Goal: Information Seeking & Learning: Learn about a topic

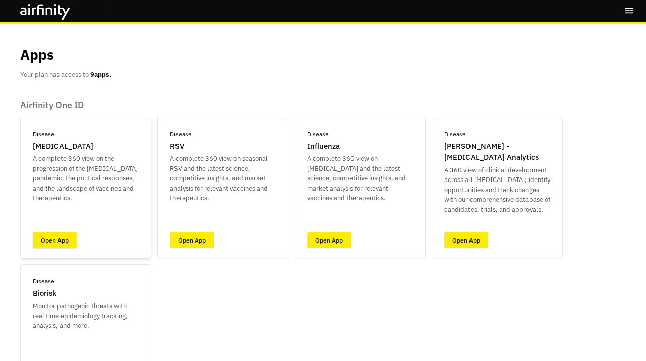
click at [63, 237] on link "Open App" at bounding box center [55, 240] width 44 height 16
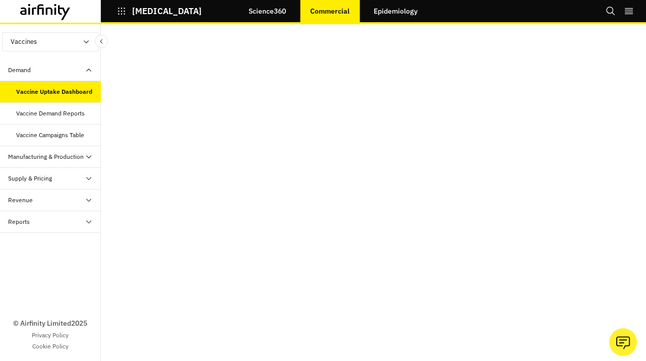
click at [270, 13] on link "Science360" at bounding box center [267, 11] width 57 height 24
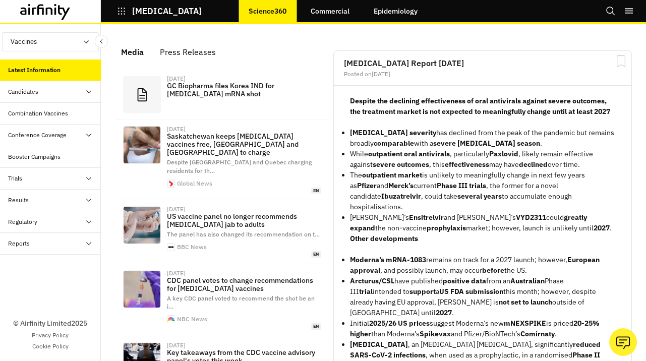
scroll to position [708, 303]
click at [49, 202] on div "Results" at bounding box center [54, 200] width 93 height 9
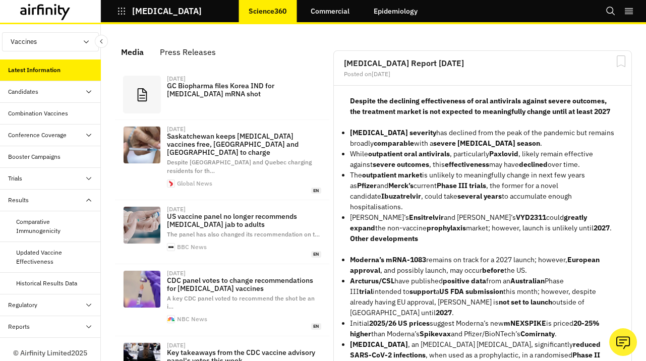
click at [61, 251] on div "Updated Vaccine Effectiveness" at bounding box center [54, 257] width 77 height 18
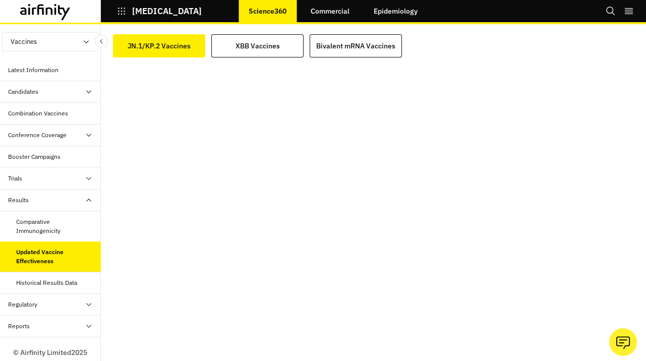
click at [50, 111] on div "Combination Vaccines" at bounding box center [38, 113] width 60 height 9
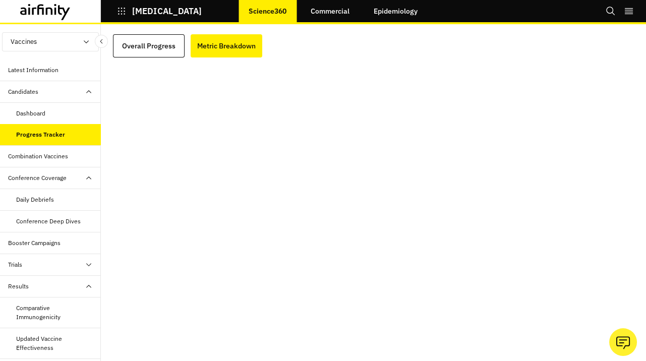
click at [307, 48] on div "Overall Progress Metric Breakdown" at bounding box center [304, 45] width 382 height 23
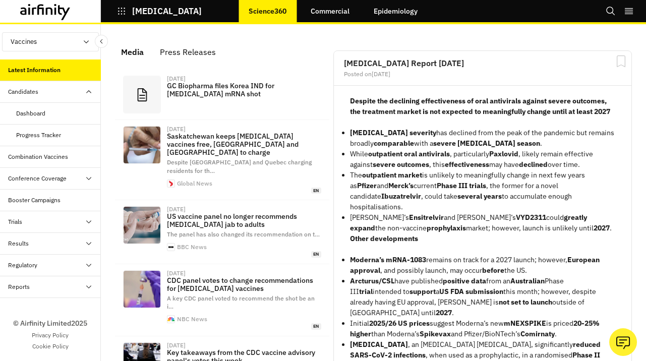
scroll to position [708, 303]
click at [65, 130] on div "Progress Tracker" at bounding box center [50, 136] width 101 height 22
